Goal: Task Accomplishment & Management: Complete application form

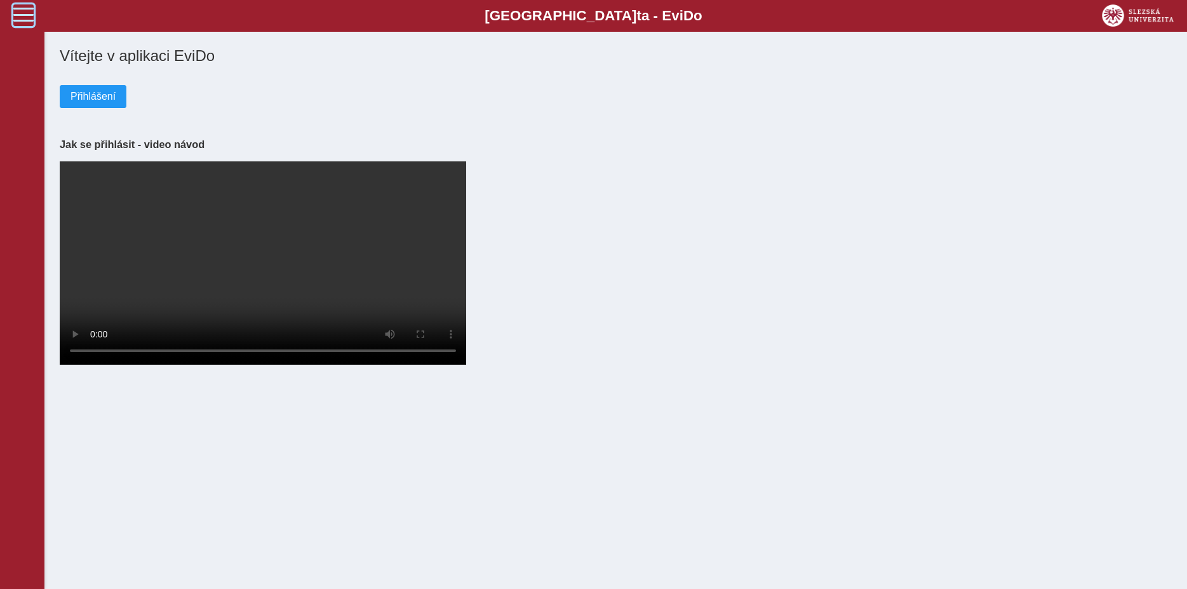
click at [23, 15] on span at bounding box center [23, 14] width 20 height 20
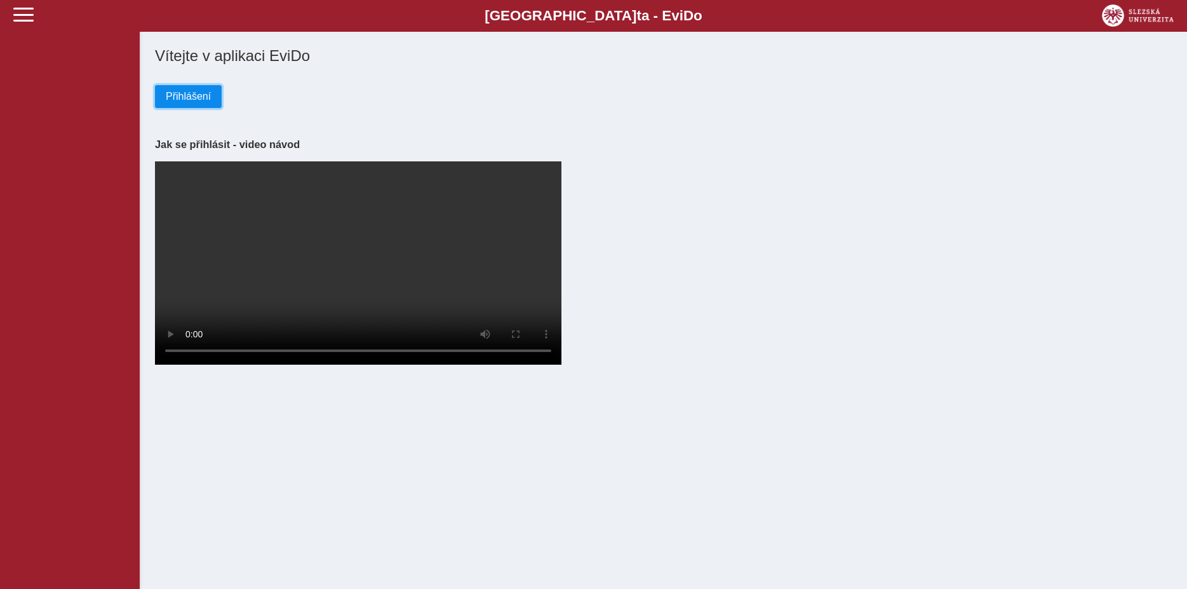
click at [175, 97] on span "Přihlášení" at bounding box center [188, 96] width 45 height 11
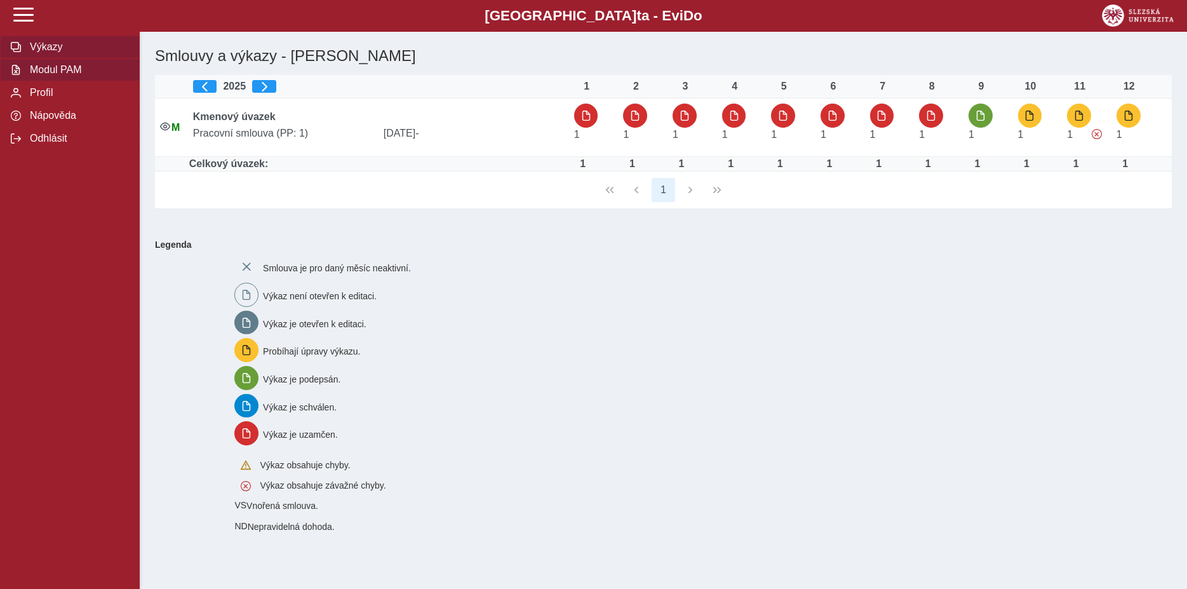
click at [76, 81] on button "Modul PAM" at bounding box center [70, 69] width 140 height 23
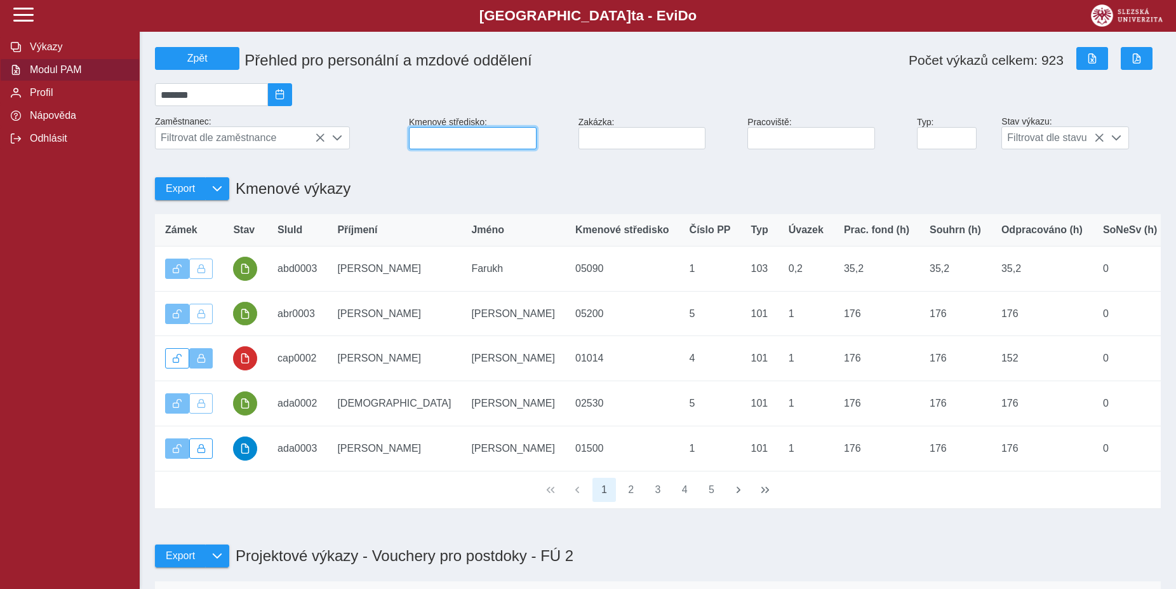
click at [488, 148] on input at bounding box center [473, 138] width 128 height 22
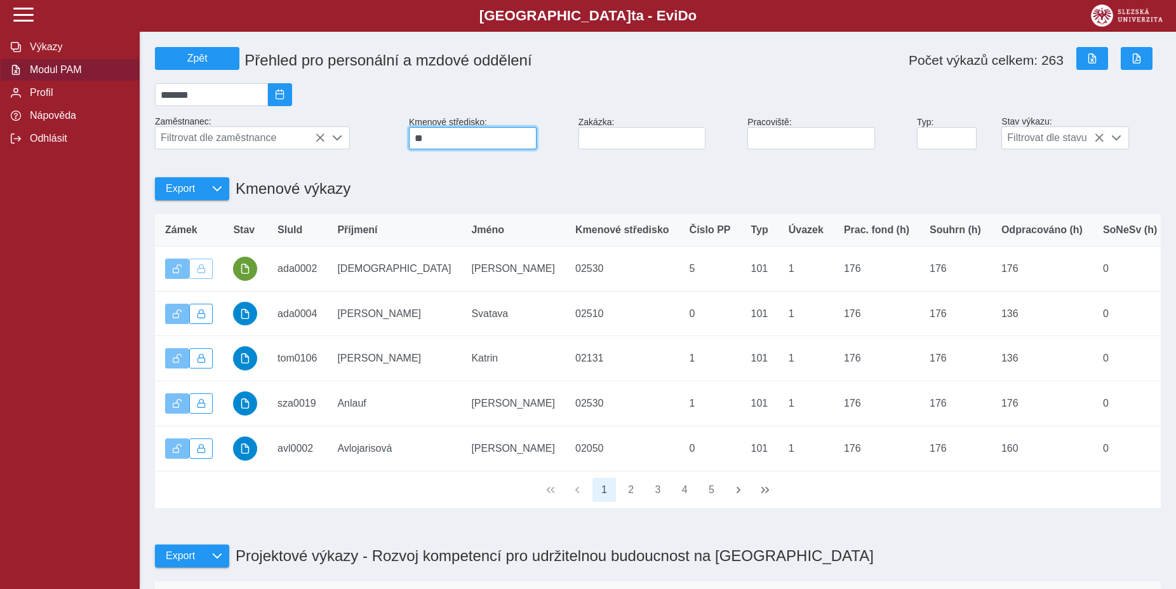
type input "**"
click at [589, 90] on div "*******" at bounding box center [658, 94] width 1016 height 33
click at [629, 502] on button "2" at bounding box center [631, 490] width 24 height 24
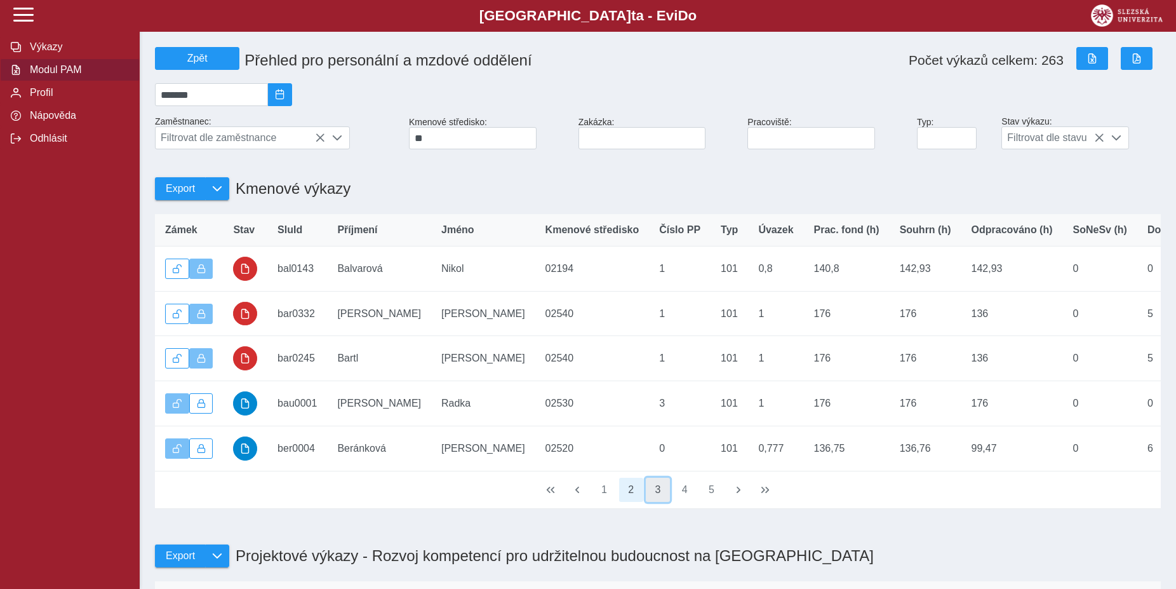
click at [659, 502] on button "3" at bounding box center [658, 490] width 24 height 24
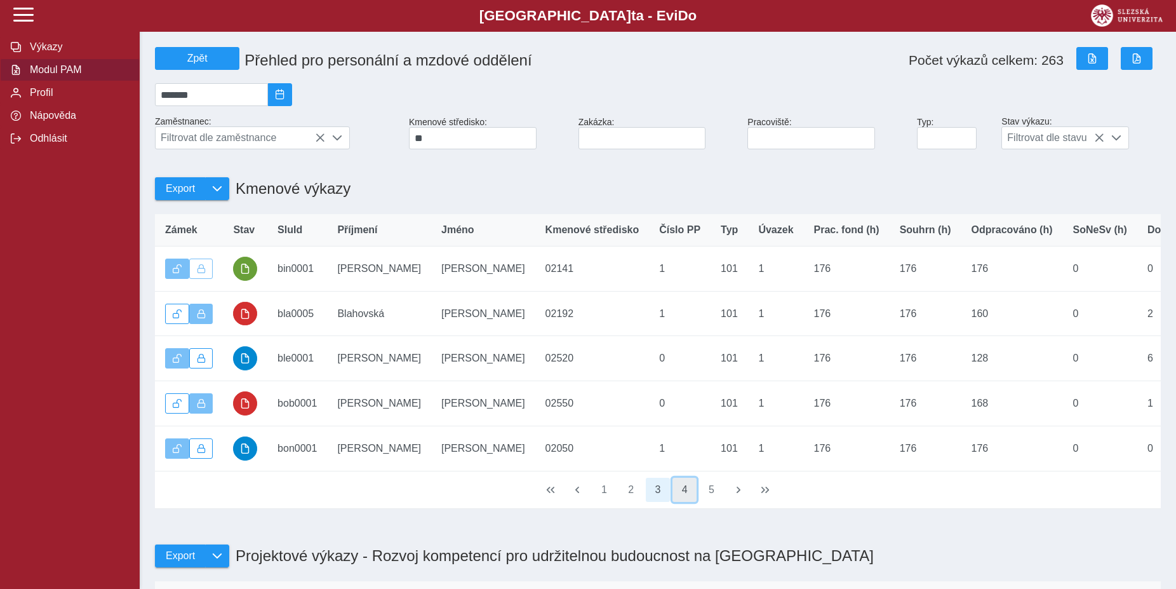
click at [679, 502] on button "4" at bounding box center [685, 490] width 24 height 24
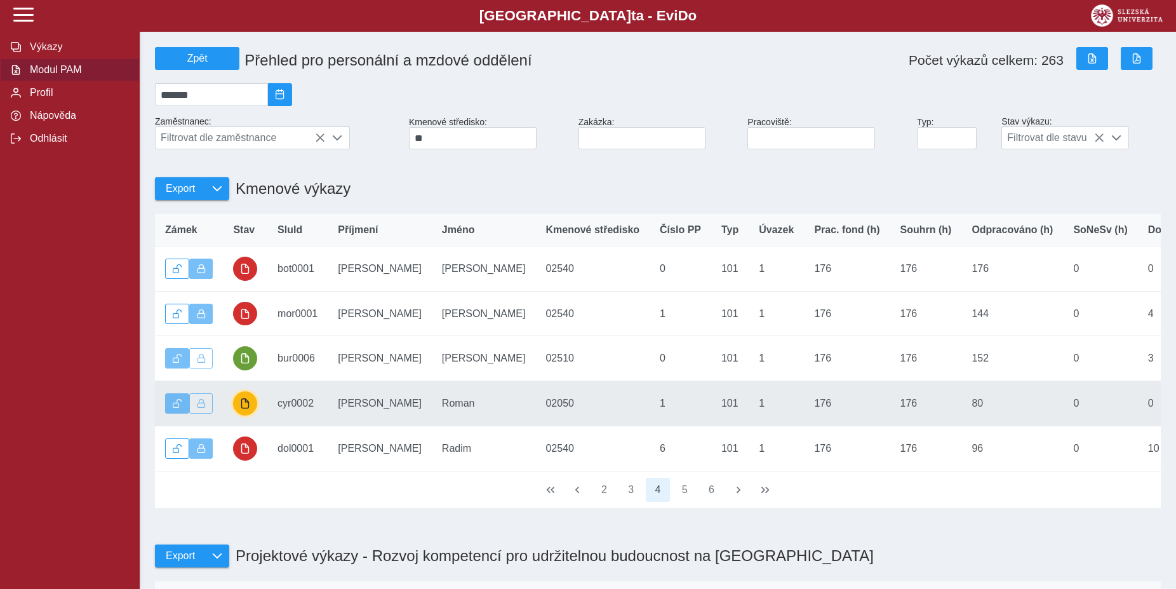
click at [245, 408] on span "button" at bounding box center [245, 403] width 10 height 10
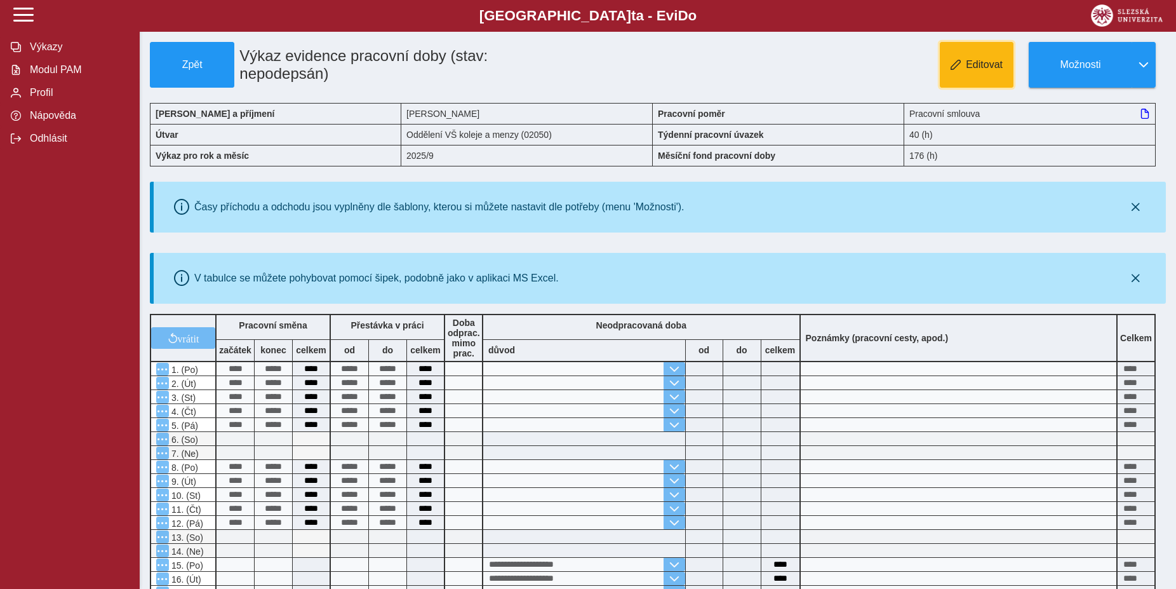
click at [968, 58] on button "Editovat" at bounding box center [977, 65] width 74 height 46
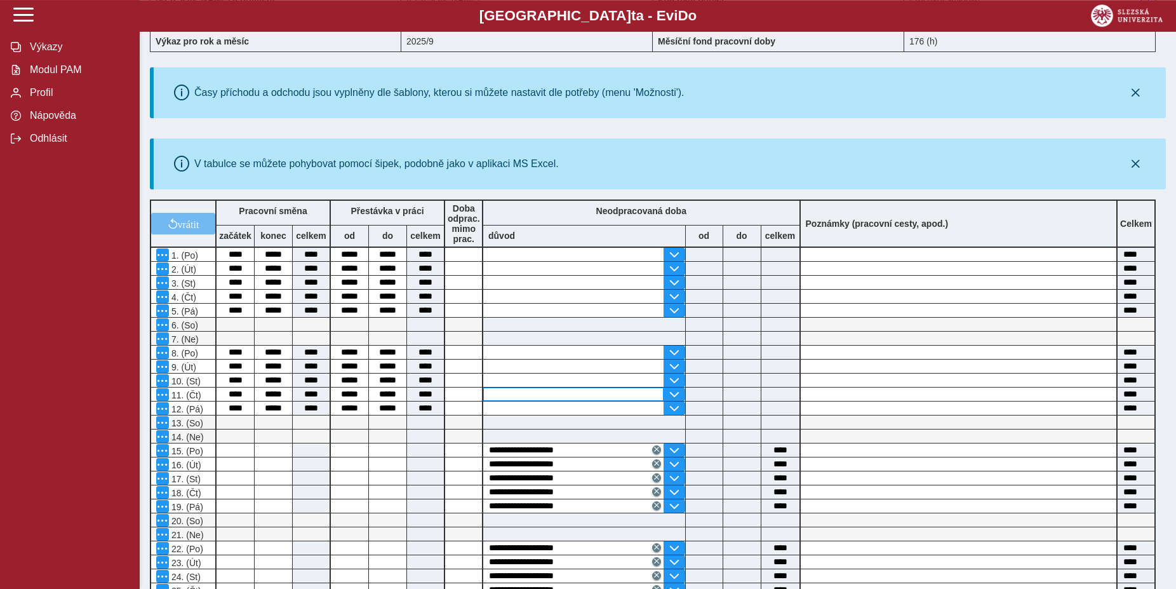
scroll to position [259, 0]
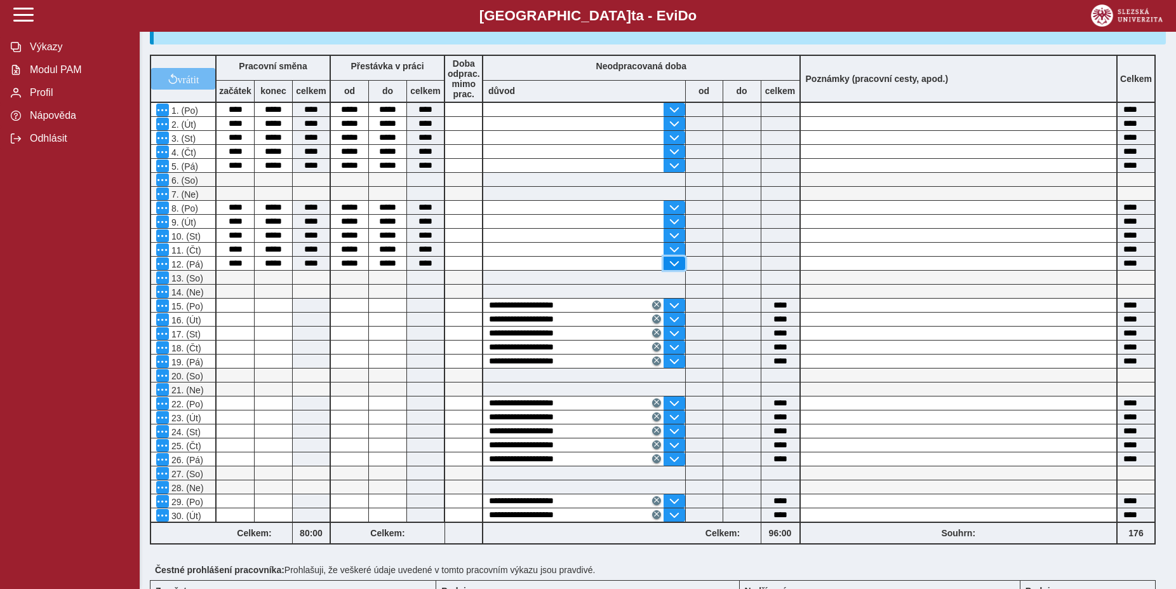
click at [675, 268] on span "button" at bounding box center [674, 263] width 10 height 10
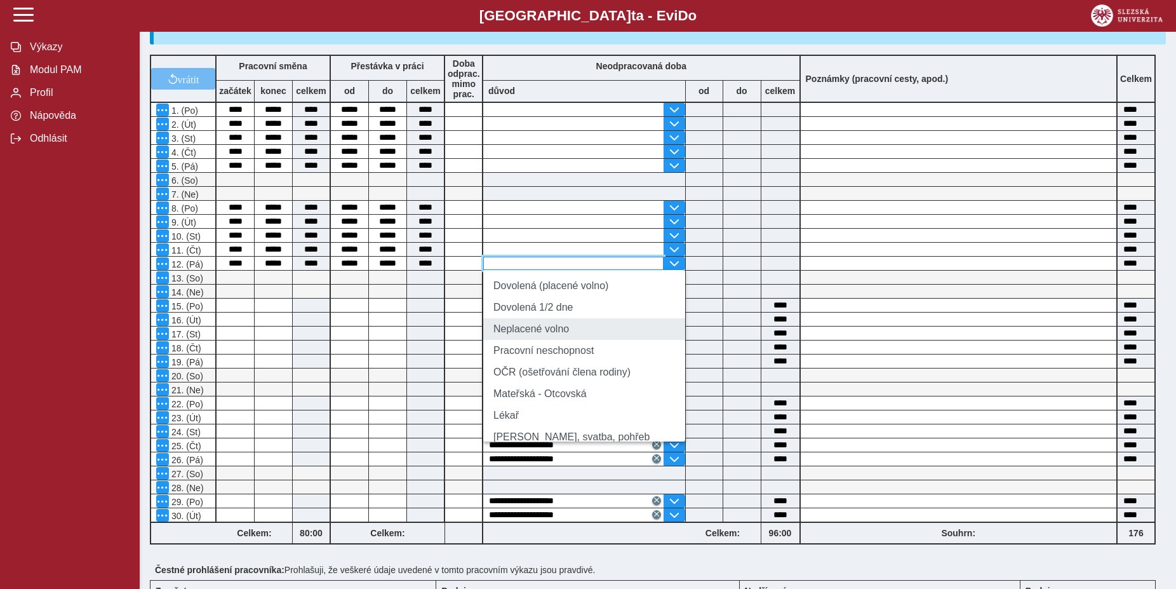
scroll to position [74, 0]
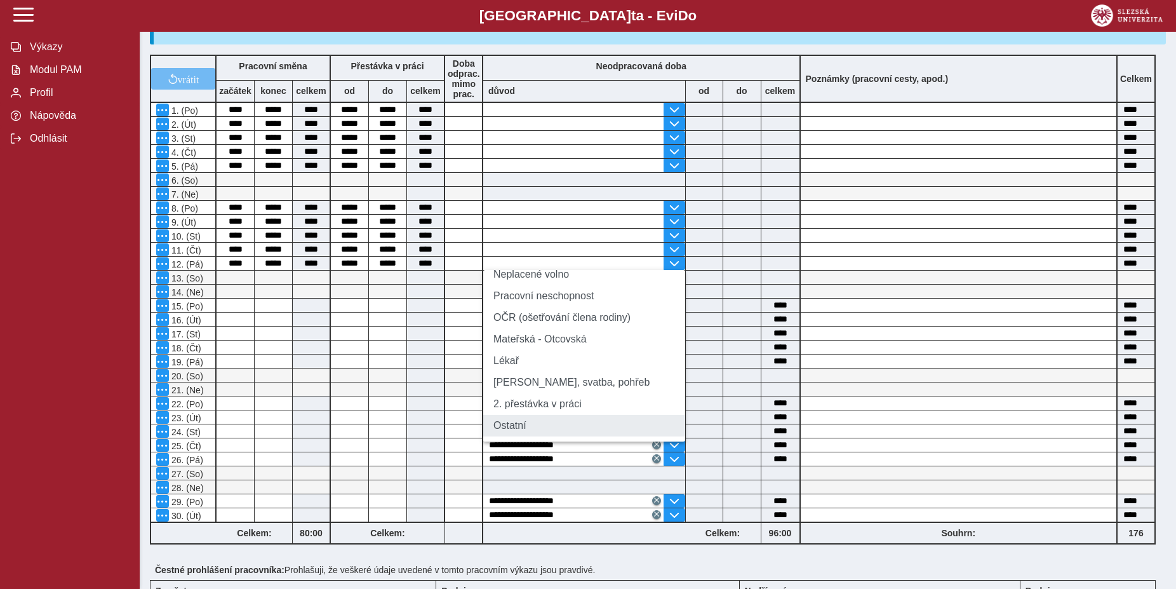
click at [599, 436] on li "Ostatní" at bounding box center [584, 426] width 202 height 22
type input "*******"
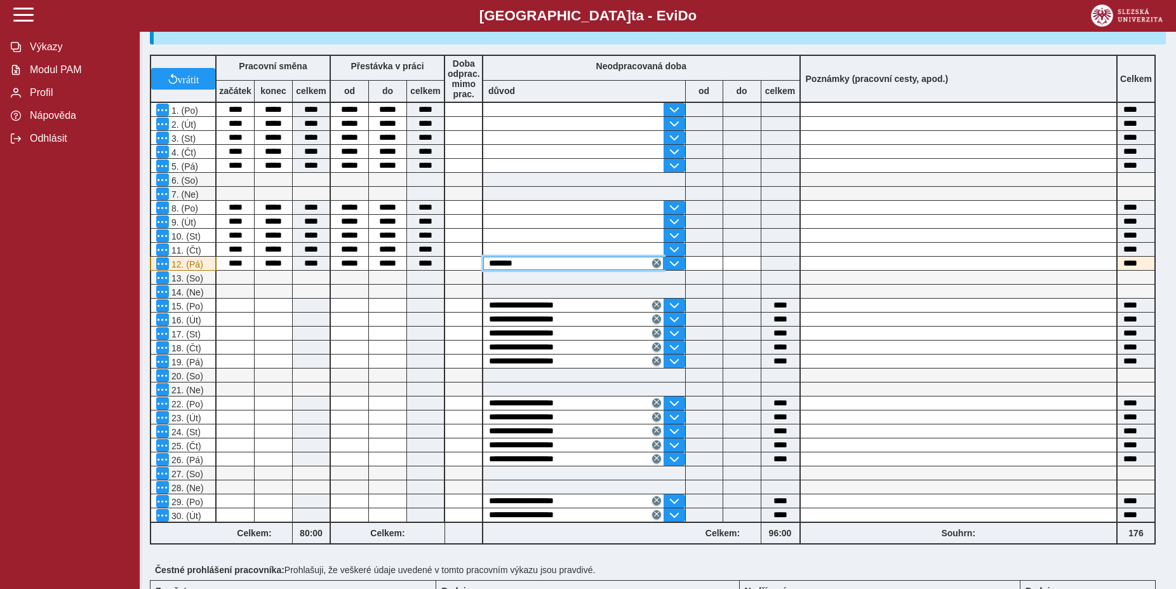
scroll to position [0, 0]
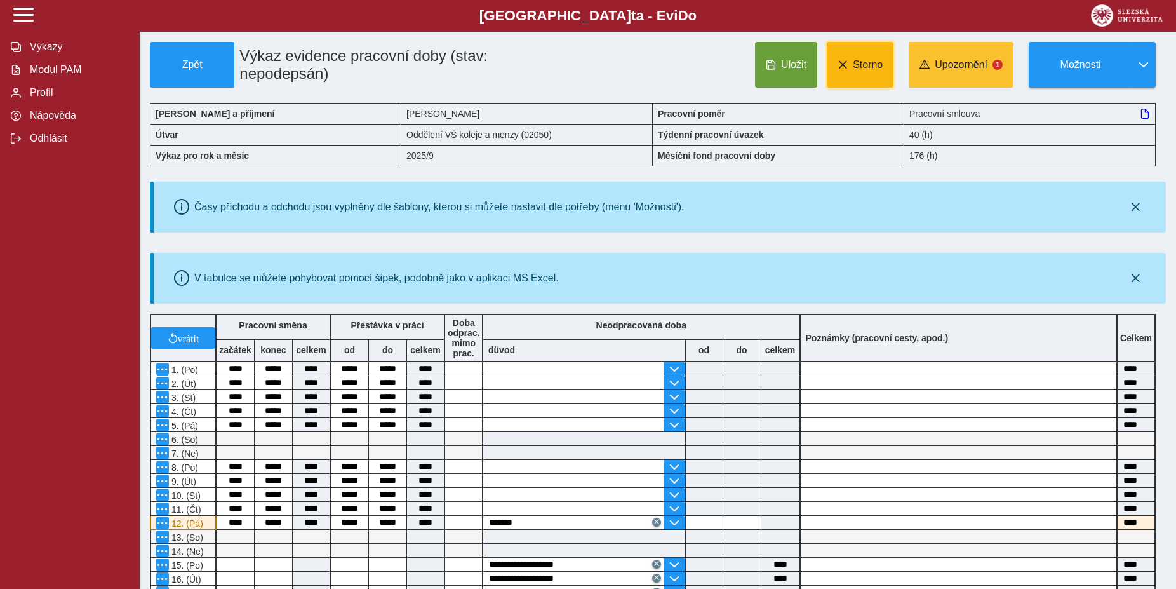
click at [855, 67] on span "Storno" at bounding box center [868, 64] width 30 height 11
